Goal: Information Seeking & Learning: Learn about a topic

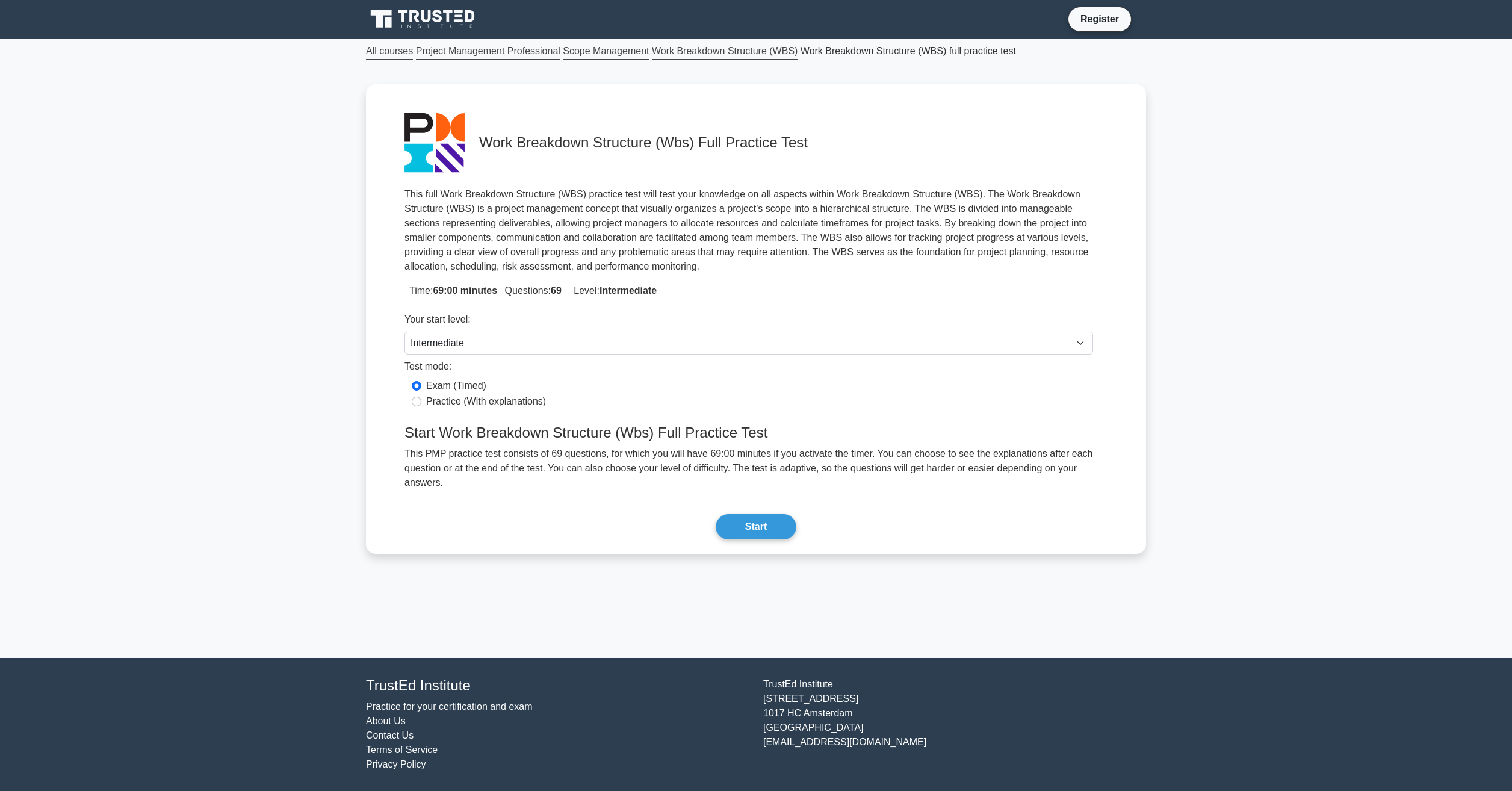
click at [463, 396] on label "Practice (With explanations)" at bounding box center [486, 401] width 120 height 15
drag, startPoint x: 463, startPoint y: 396, endPoint x: 446, endPoint y: 409, distance: 21.4
click at [446, 409] on label "Practice (With explanations)" at bounding box center [486, 401] width 120 height 15
click at [421, 406] on input "Practice (With explanations)" at bounding box center [417, 401] width 10 height 10
radio input "true"
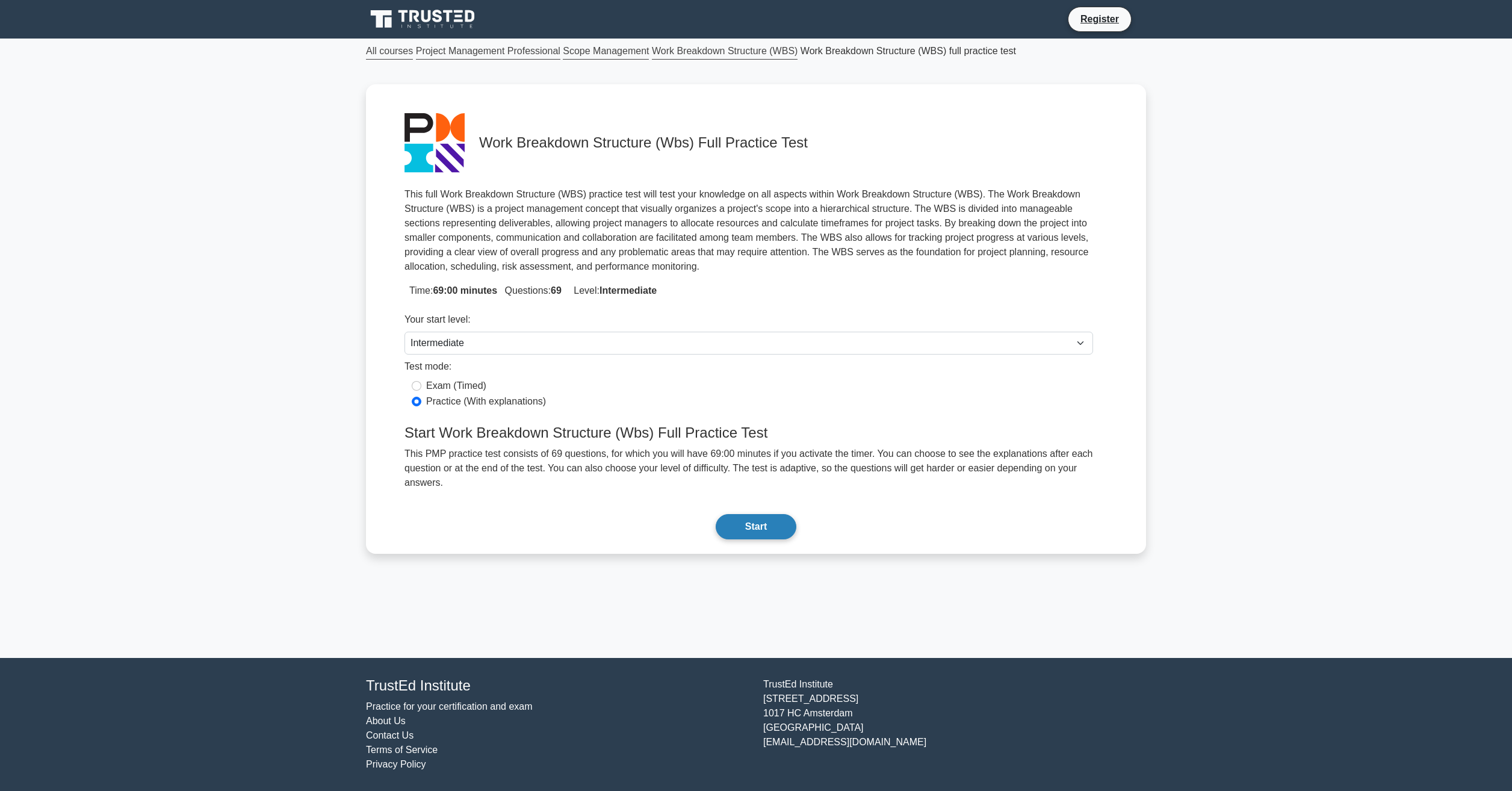
click at [740, 519] on button "Start" at bounding box center [756, 526] width 80 height 25
click at [541, 279] on div "Work Breakdown Structure (Wbs) Full Practice Test Time: 69:00 minutes Questions…" at bounding box center [756, 319] width 722 height 460
